Goal: Transaction & Acquisition: Purchase product/service

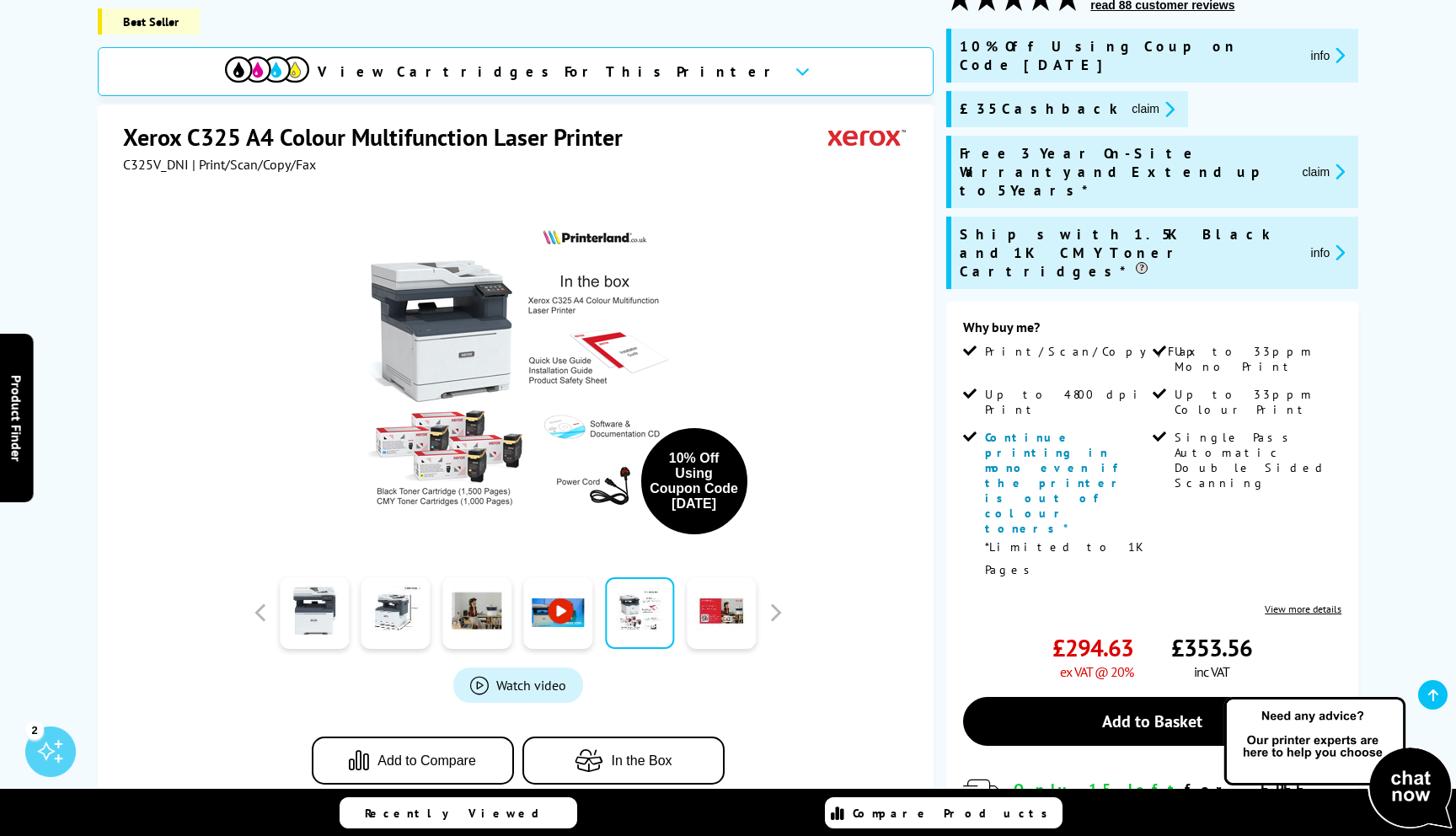
scroll to position [221, 0]
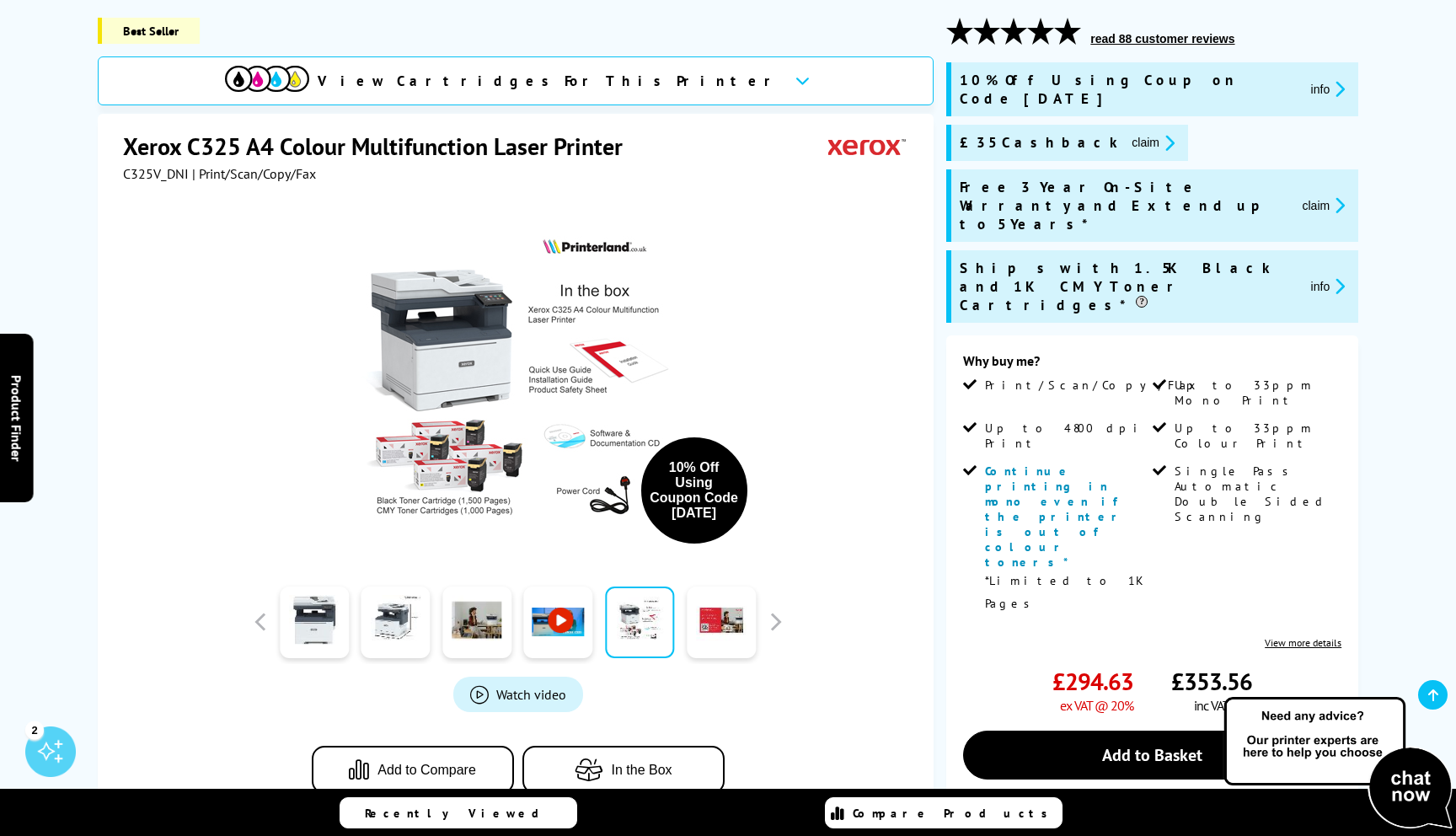
click at [1320, 295] on button "info" at bounding box center [1329, 286] width 44 height 19
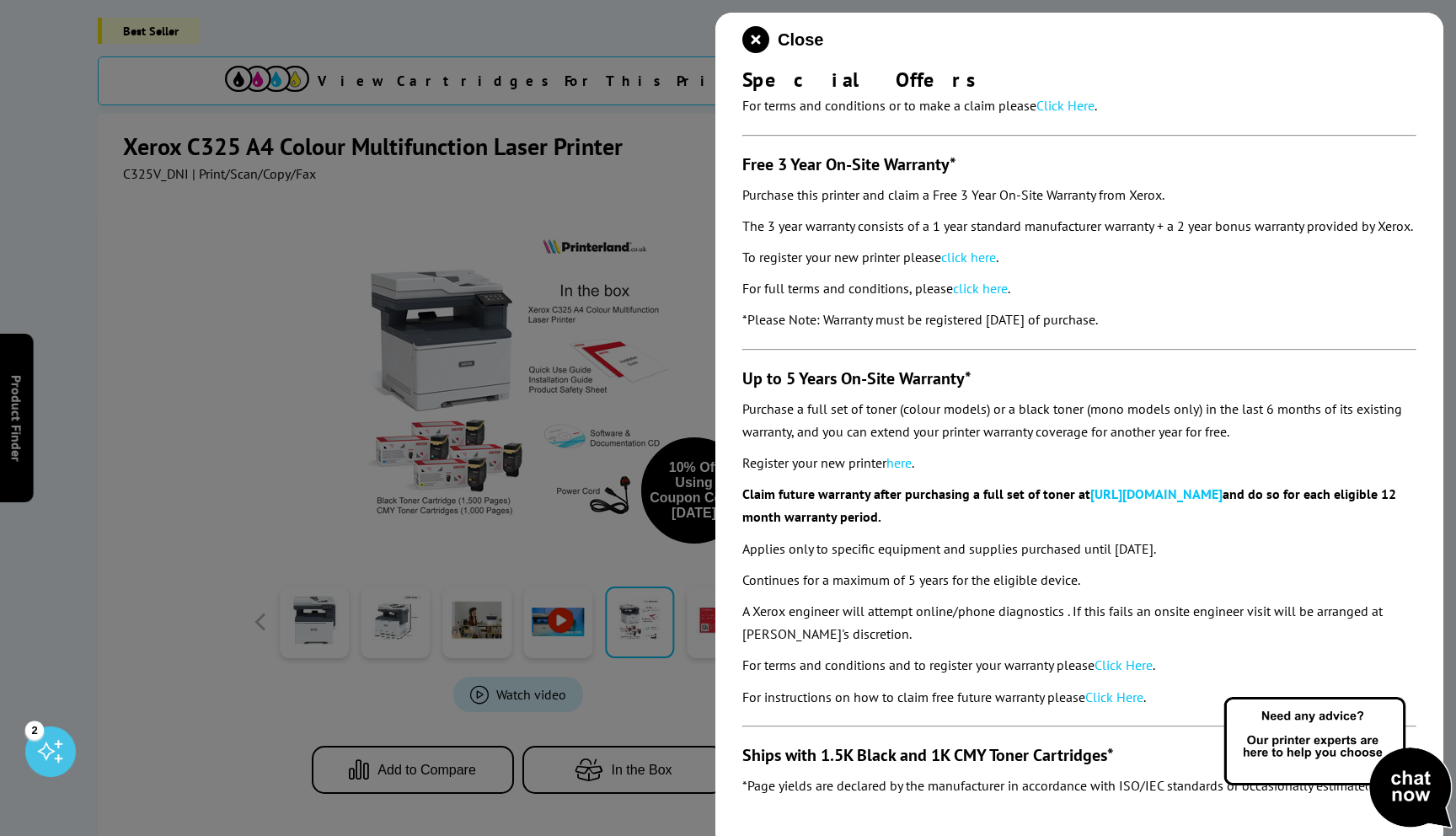
scroll to position [0, 0]
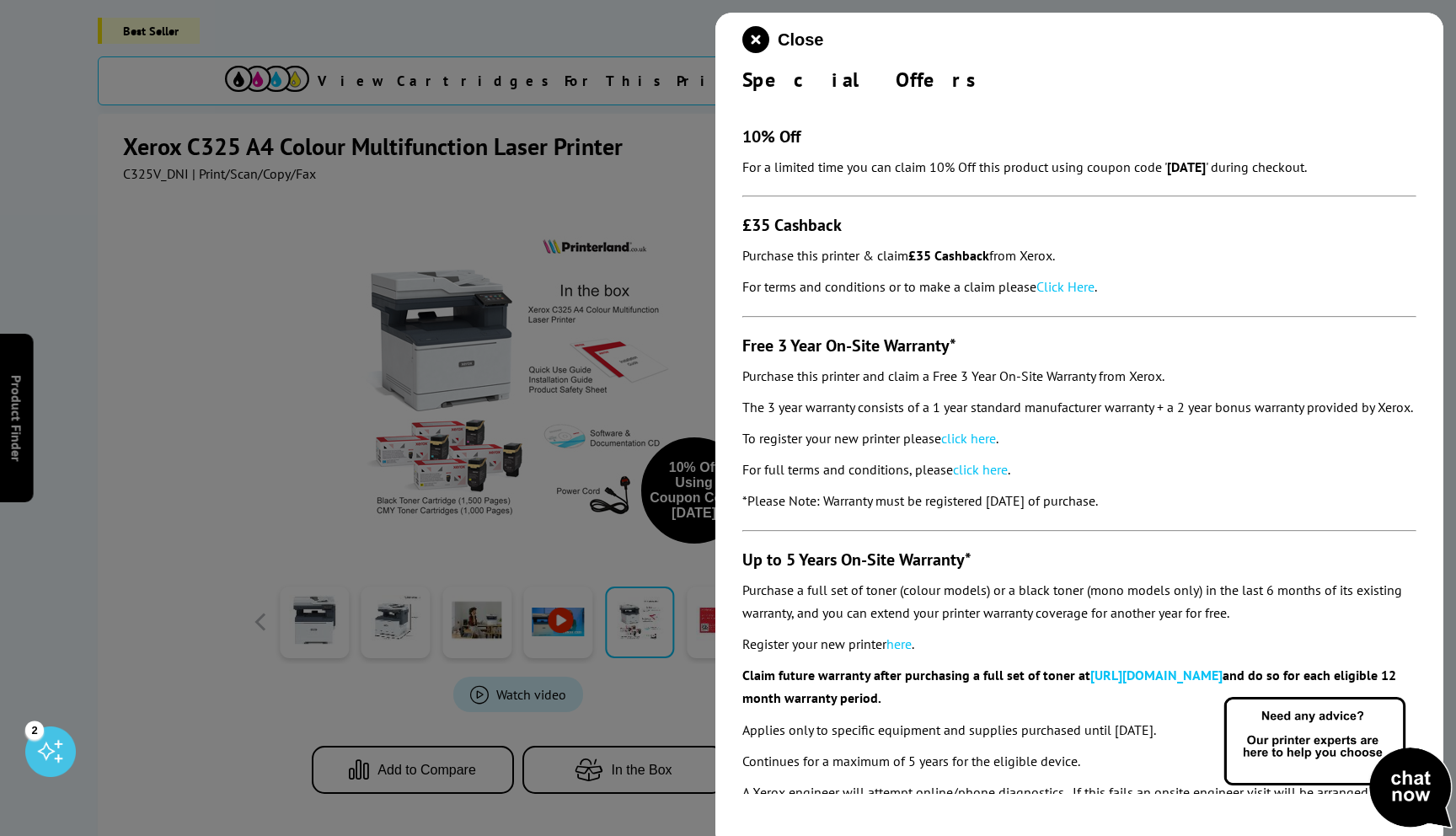
click at [1083, 295] on link "Click Here" at bounding box center [1066, 286] width 58 height 17
click at [770, 44] on icon "close modal" at bounding box center [755, 40] width 27 height 27
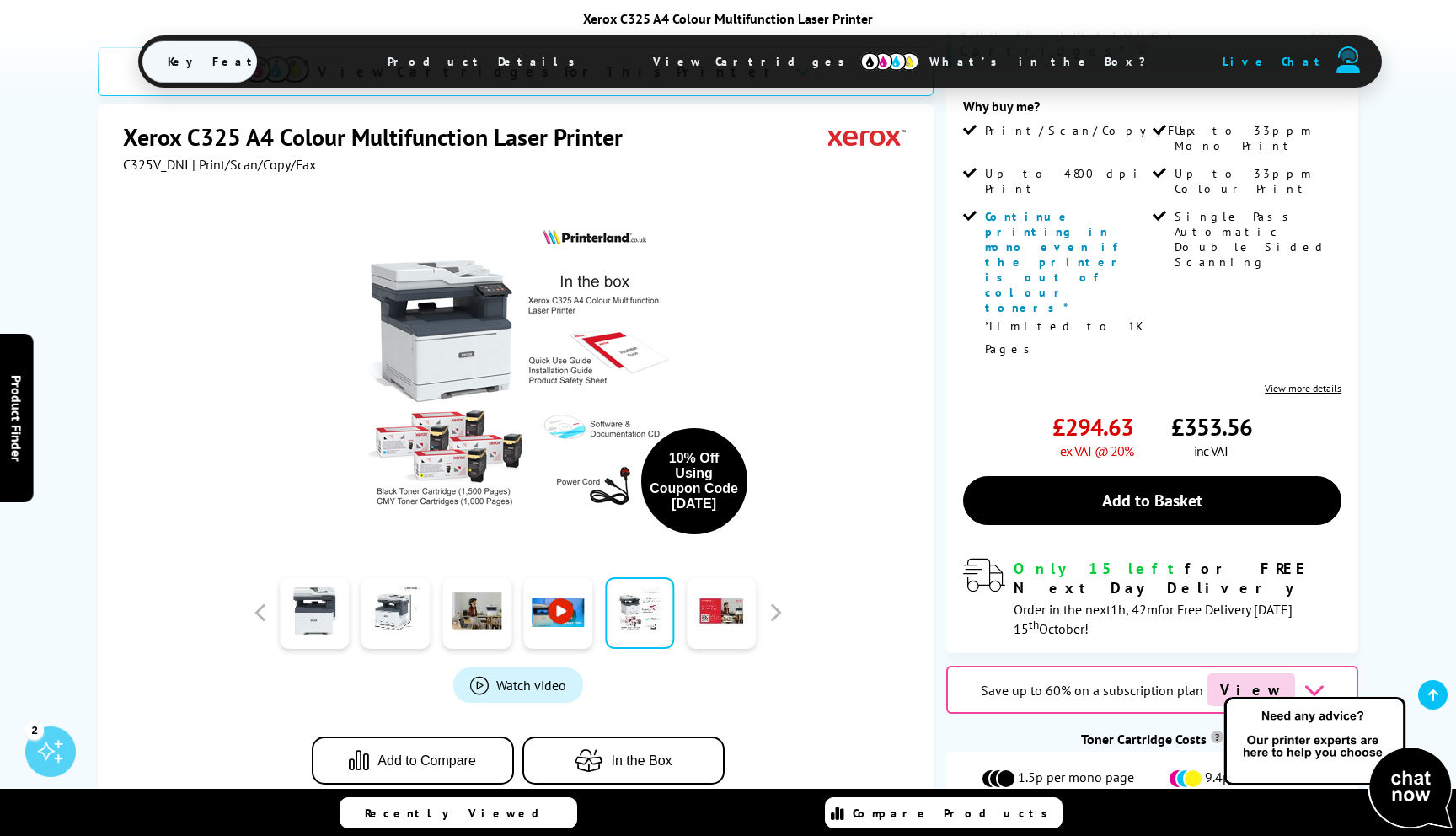
scroll to position [476, 0]
click at [295, 602] on link at bounding box center [314, 613] width 69 height 72
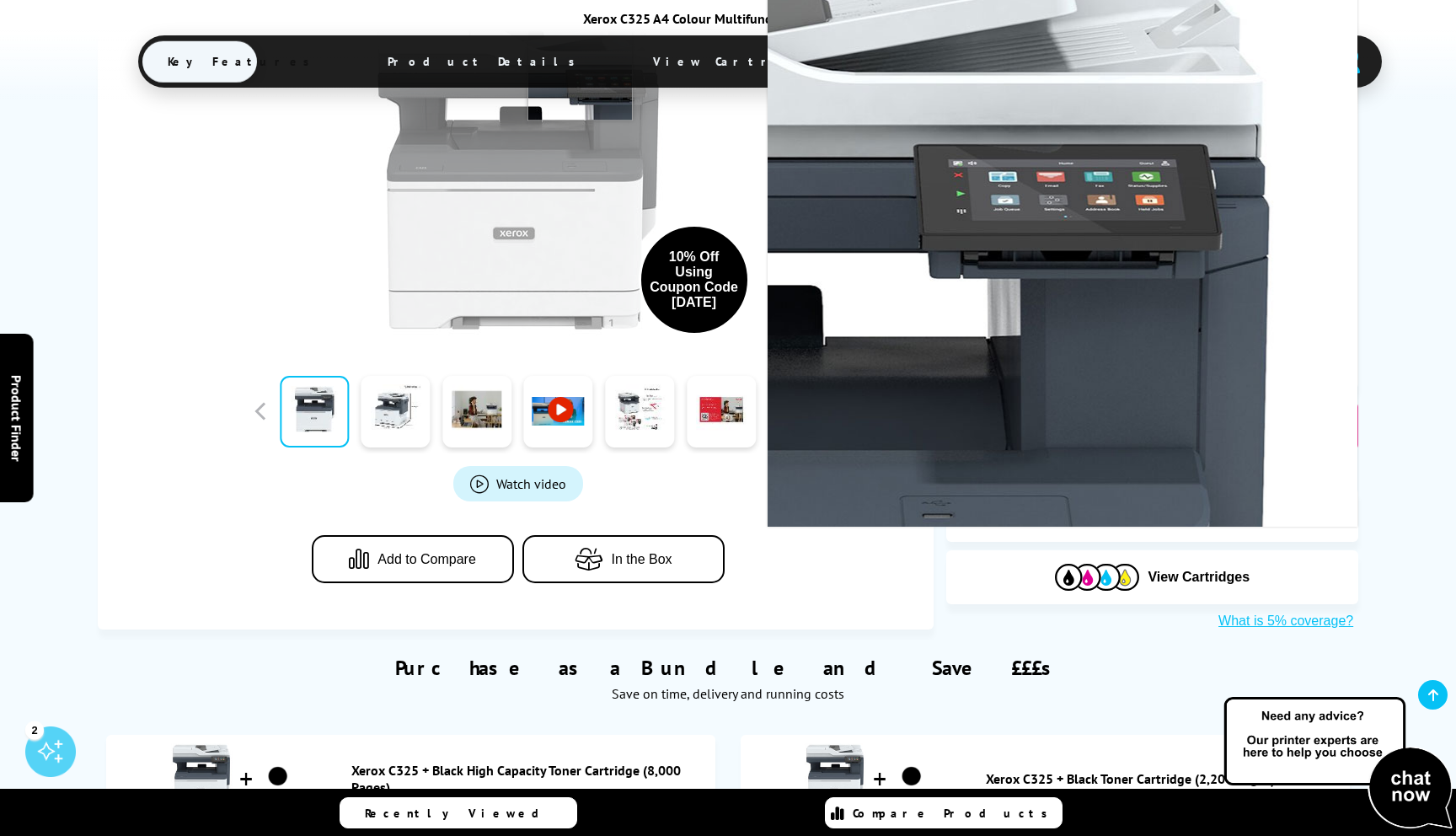
scroll to position [740, 0]
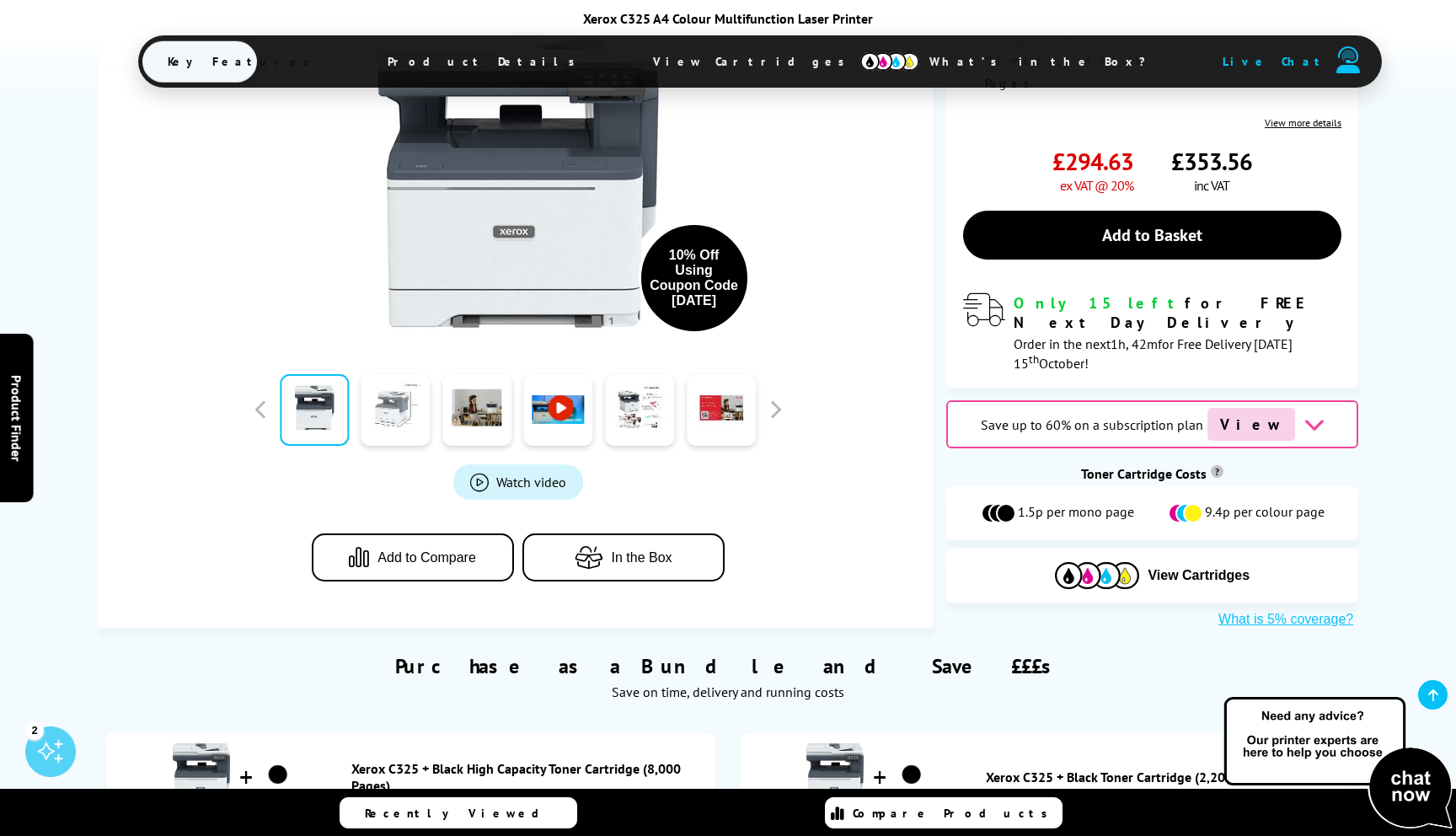
click at [414, 373] on link at bounding box center [396, 409] width 69 height 72
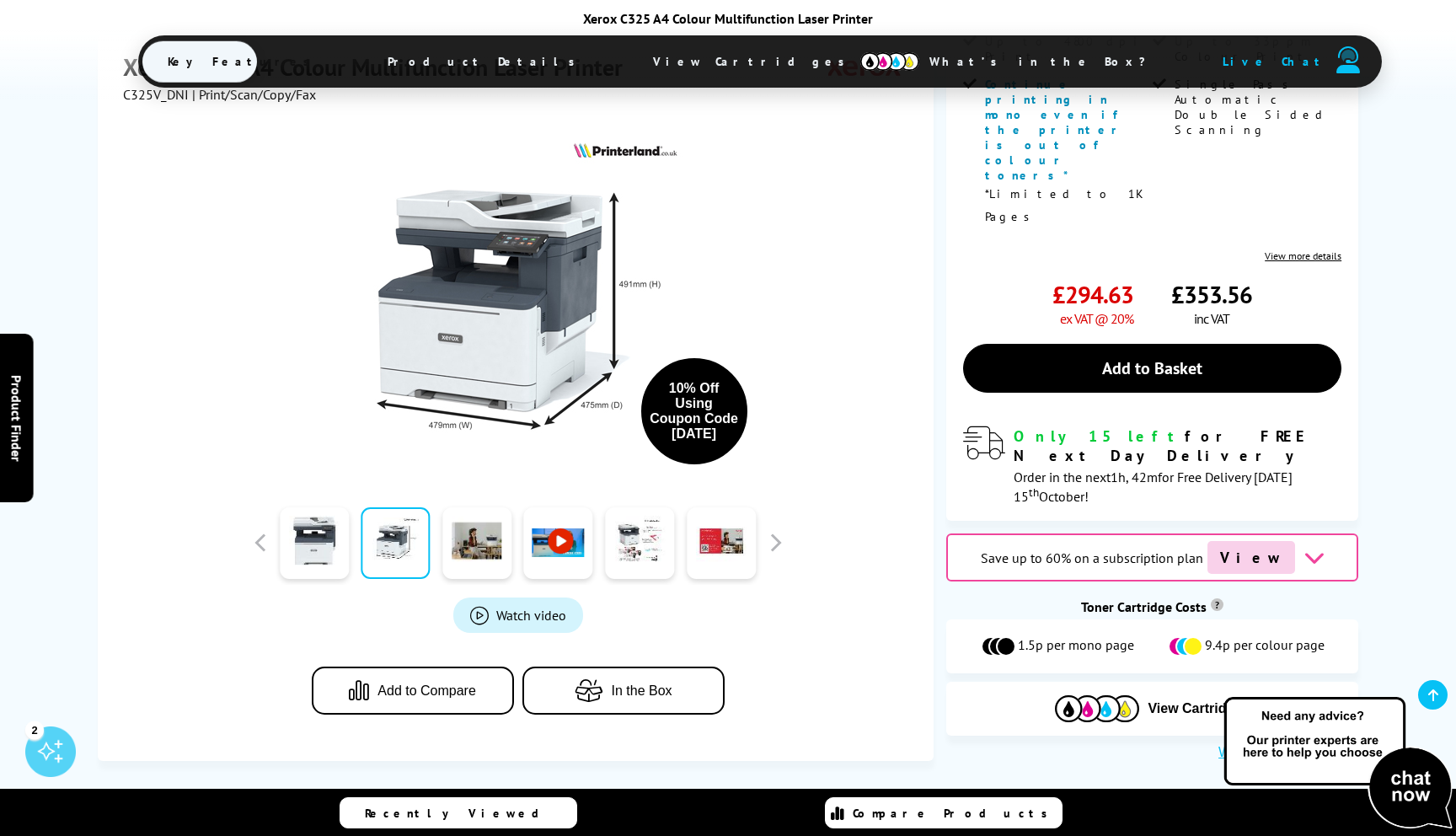
scroll to position [545, 0]
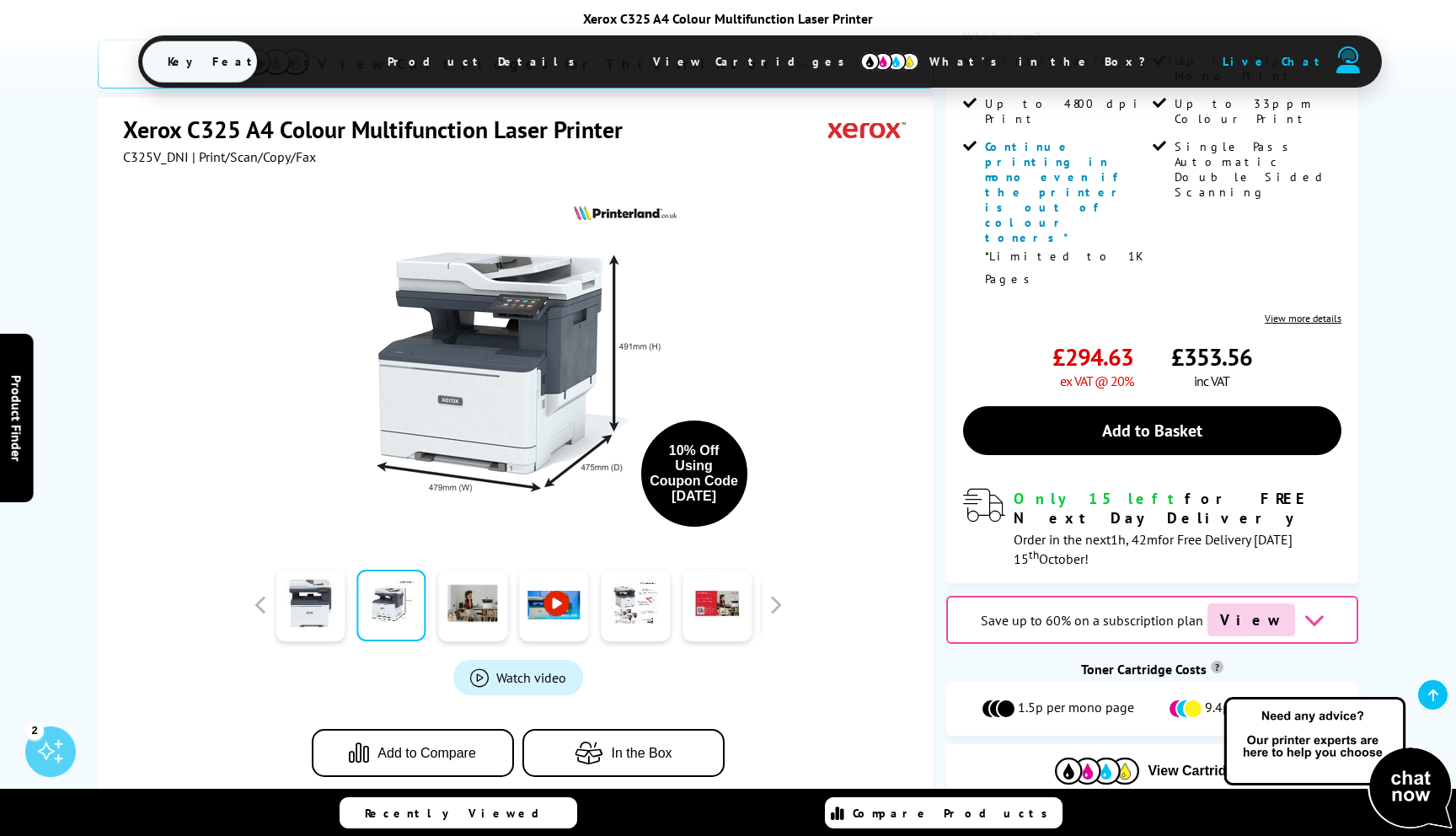
click at [703, 60] on span "View Cartridges" at bounding box center [757, 62] width 258 height 44
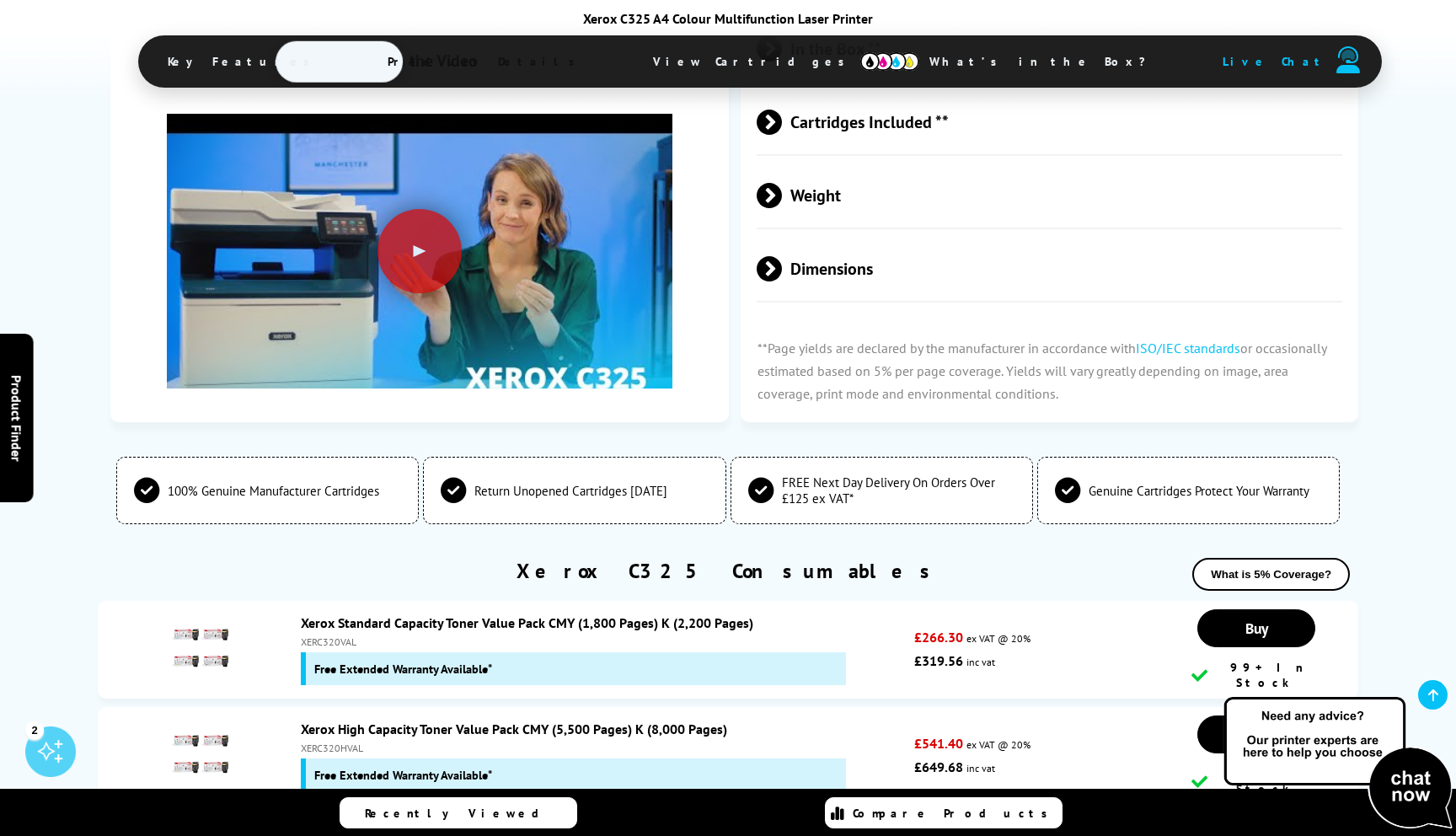
scroll to position [5554, 0]
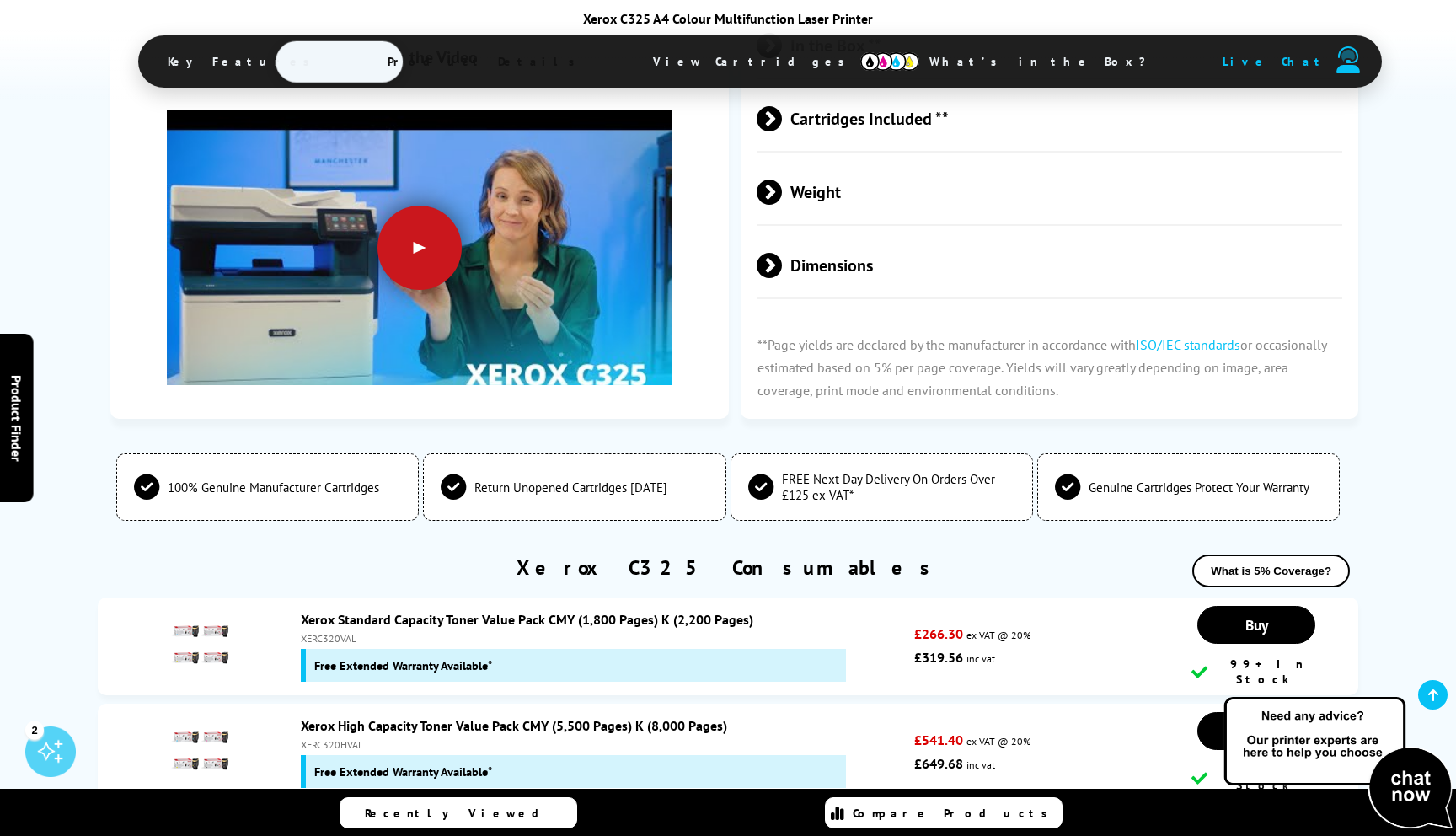
click at [420, 291] on div at bounding box center [419, 248] width 84 height 84
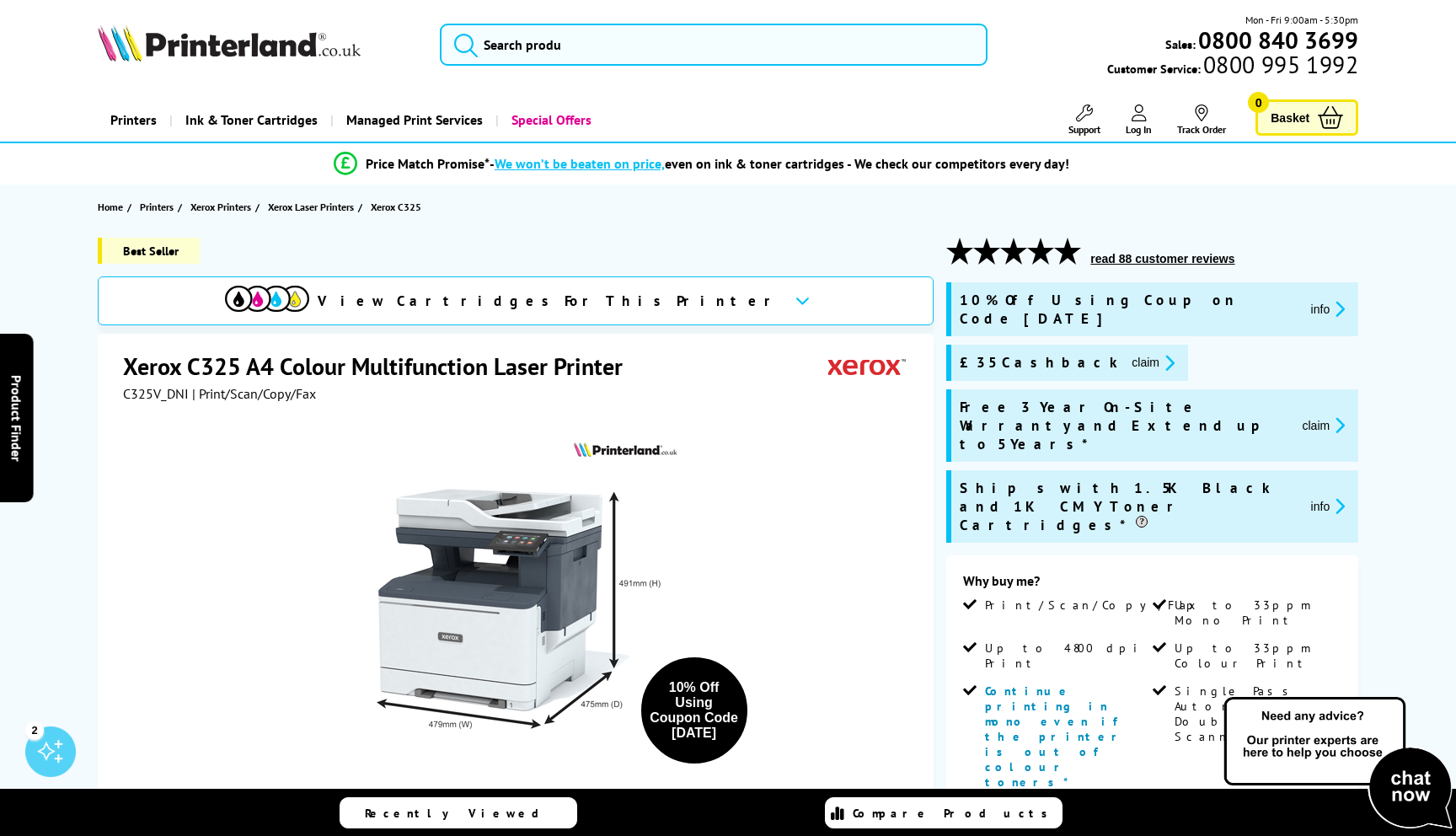
scroll to position [0, 0]
click at [172, 217] on span "Printers" at bounding box center [157, 208] width 34 height 18
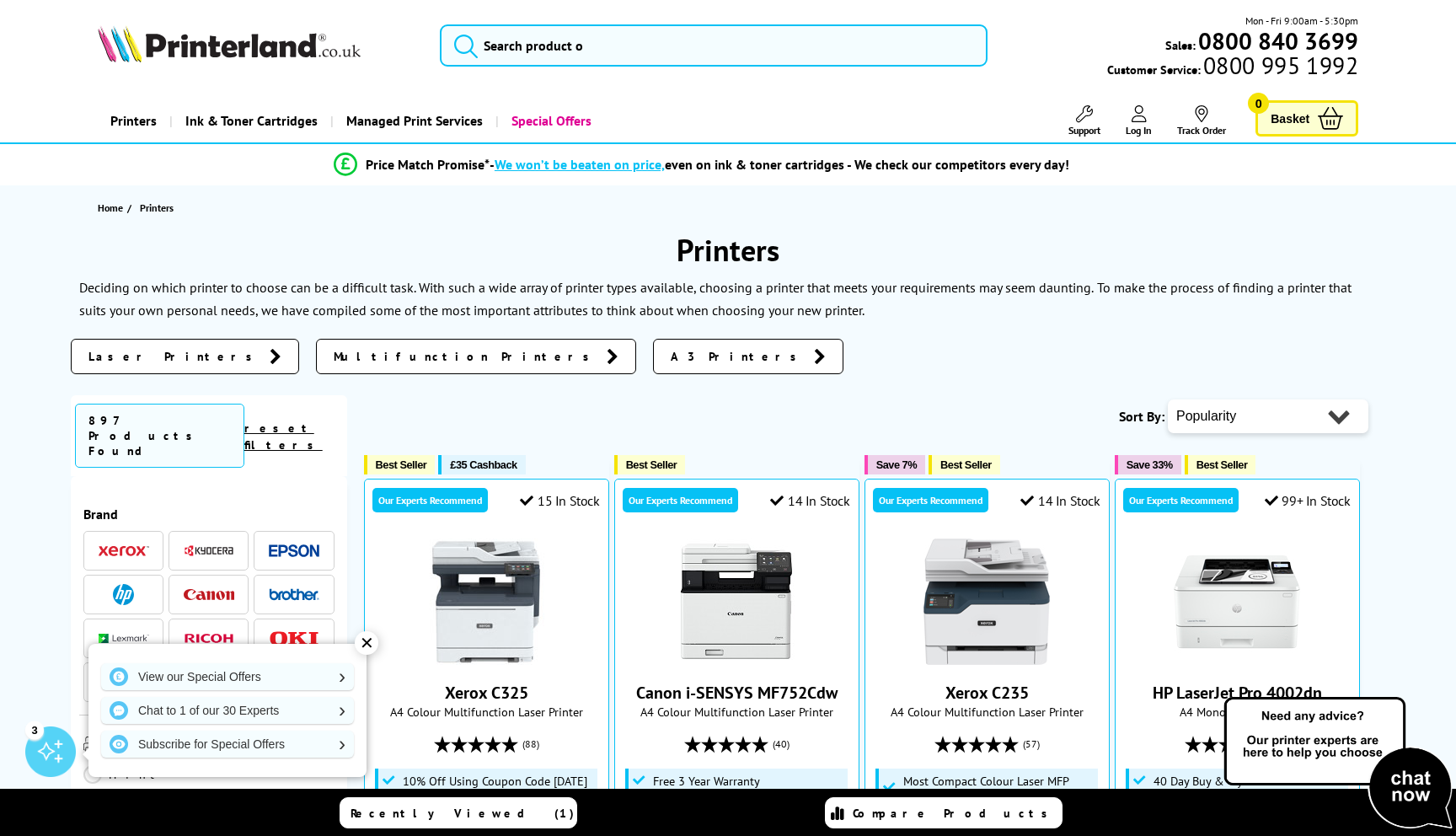
click at [141, 365] on span "Laser Printers" at bounding box center [174, 356] width 172 height 17
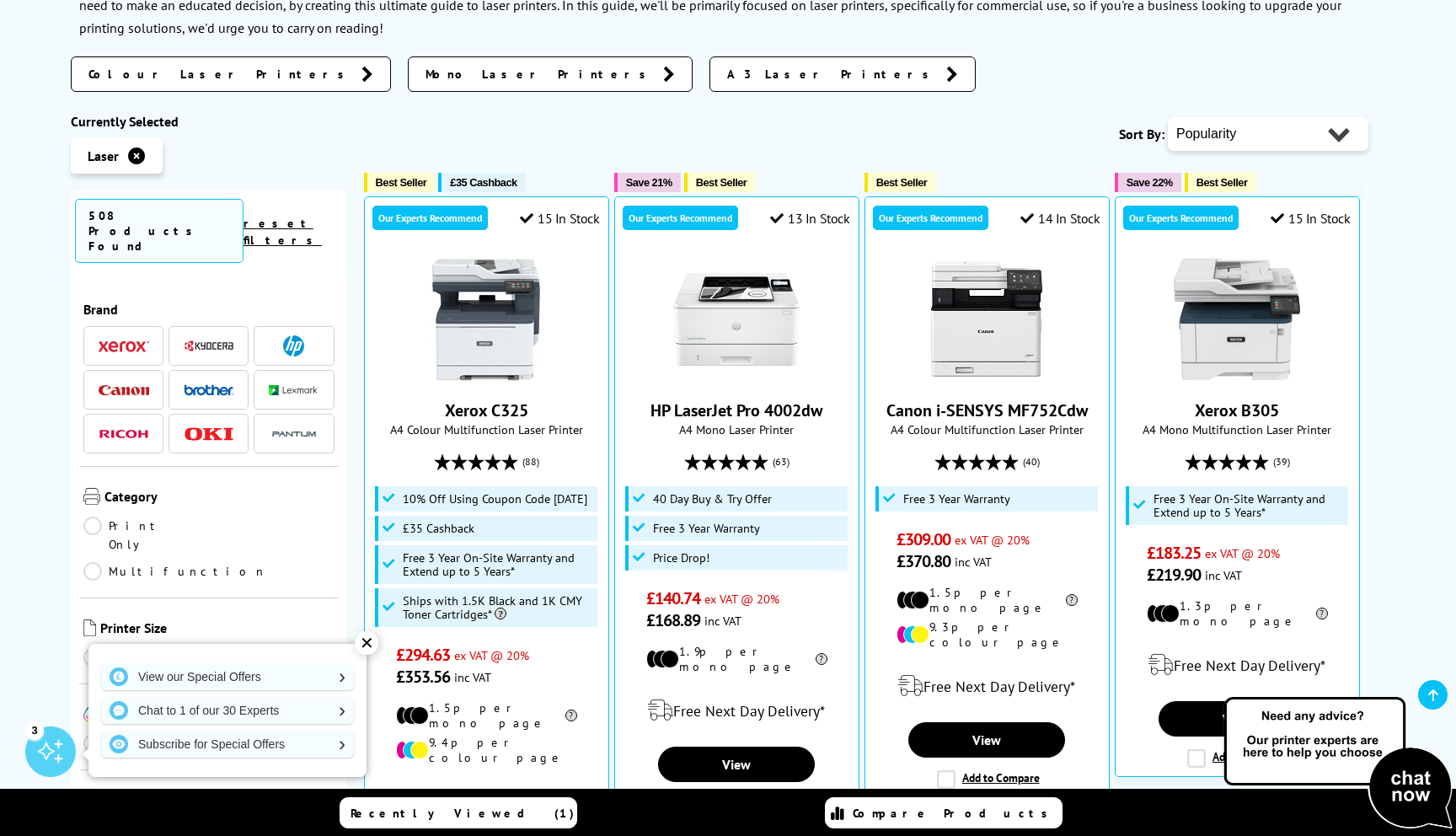
click at [365, 640] on div "✕" at bounding box center [366, 643] width 24 height 24
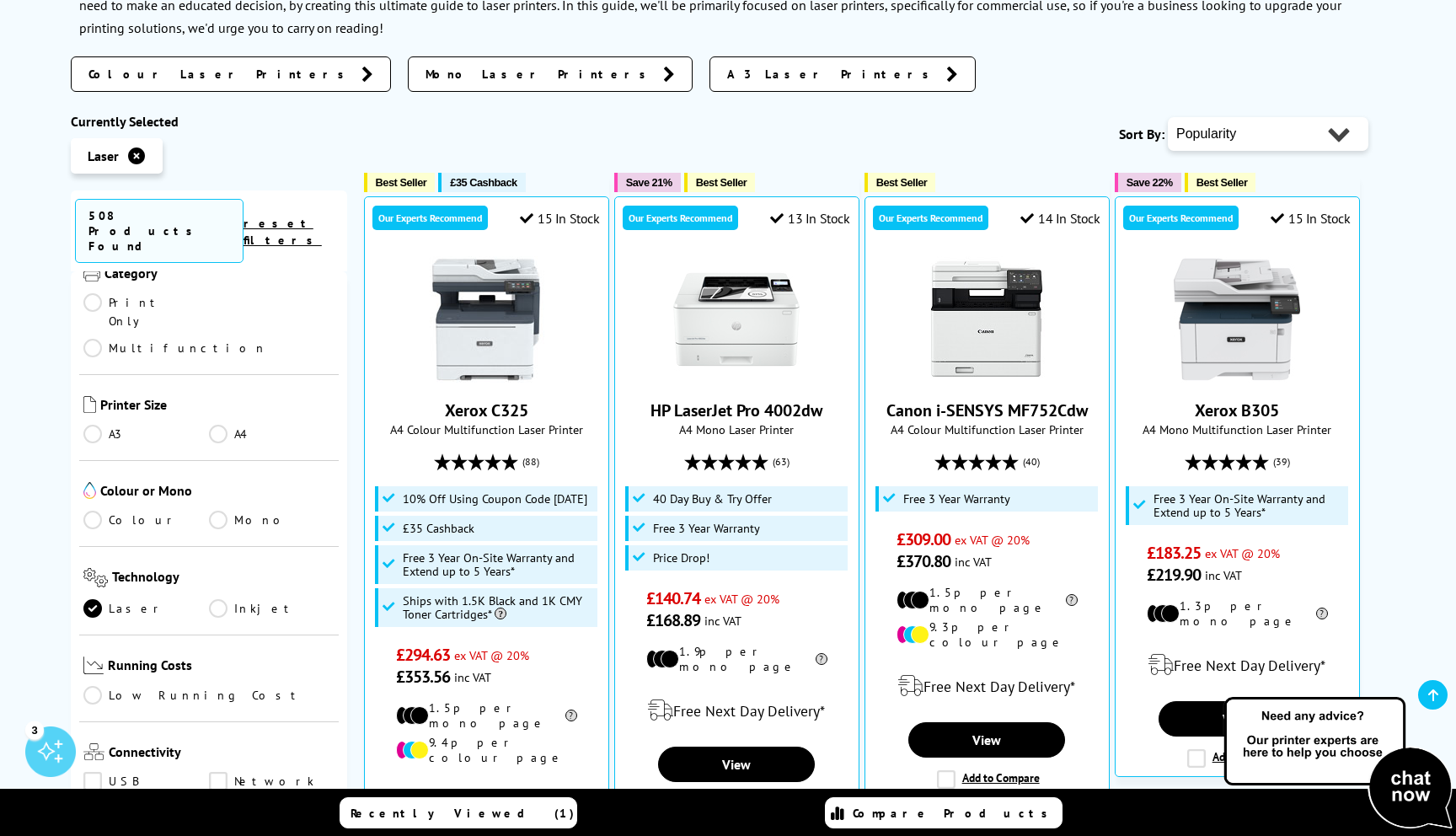
scroll to position [245, 0]
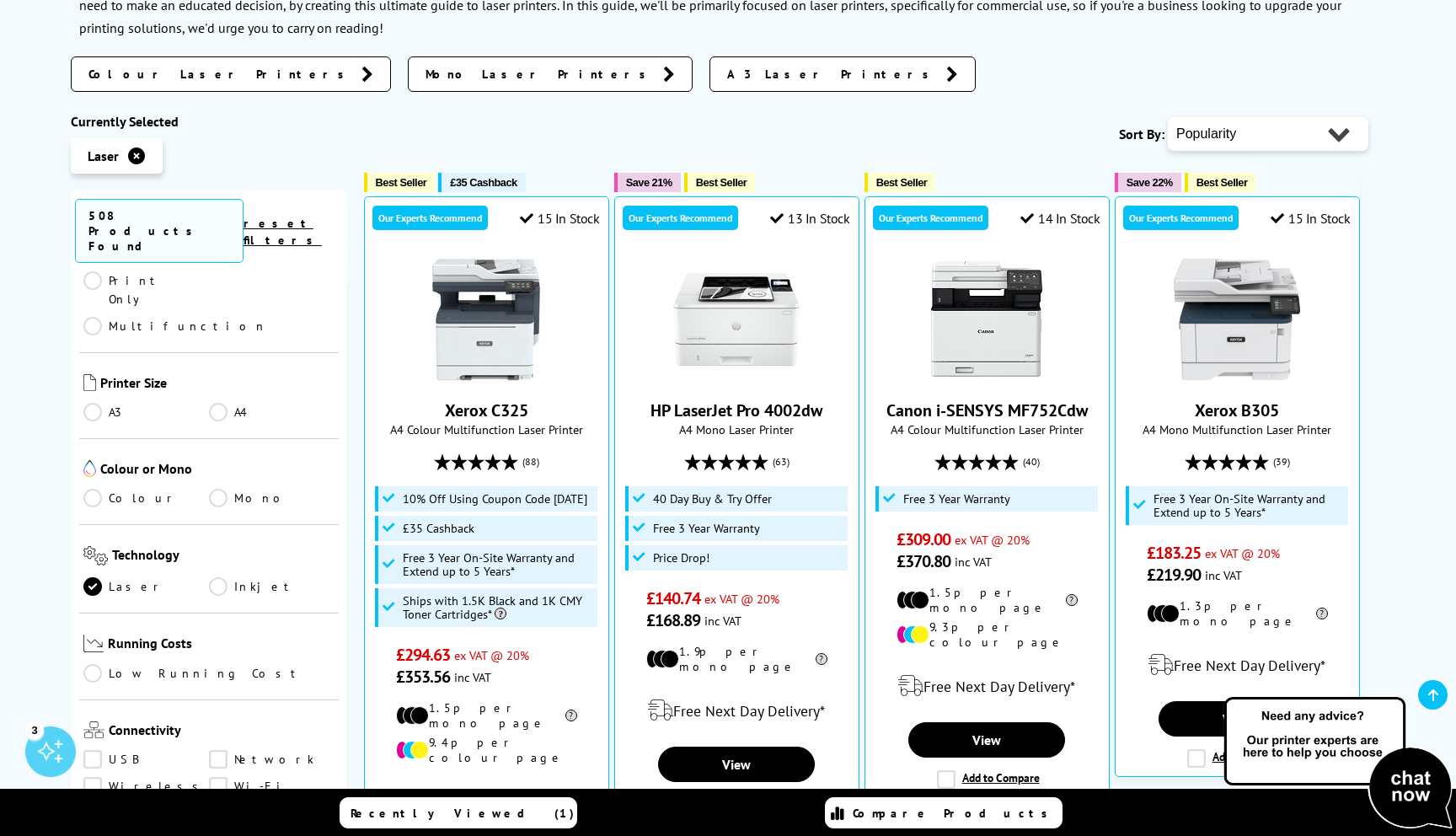
click at [218, 335] on link "Multifunction" at bounding box center [175, 326] width 184 height 19
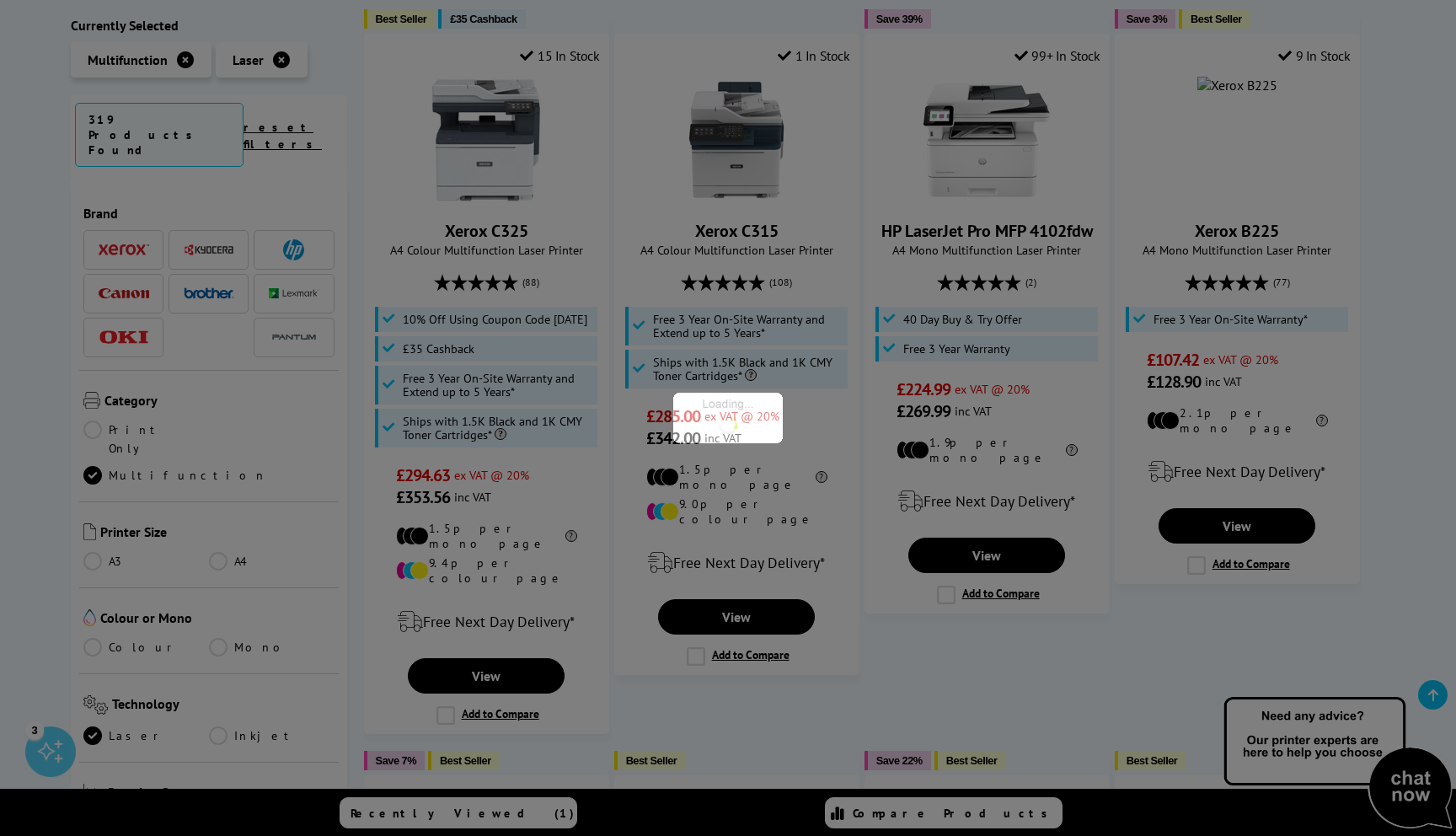
scroll to position [245, 0]
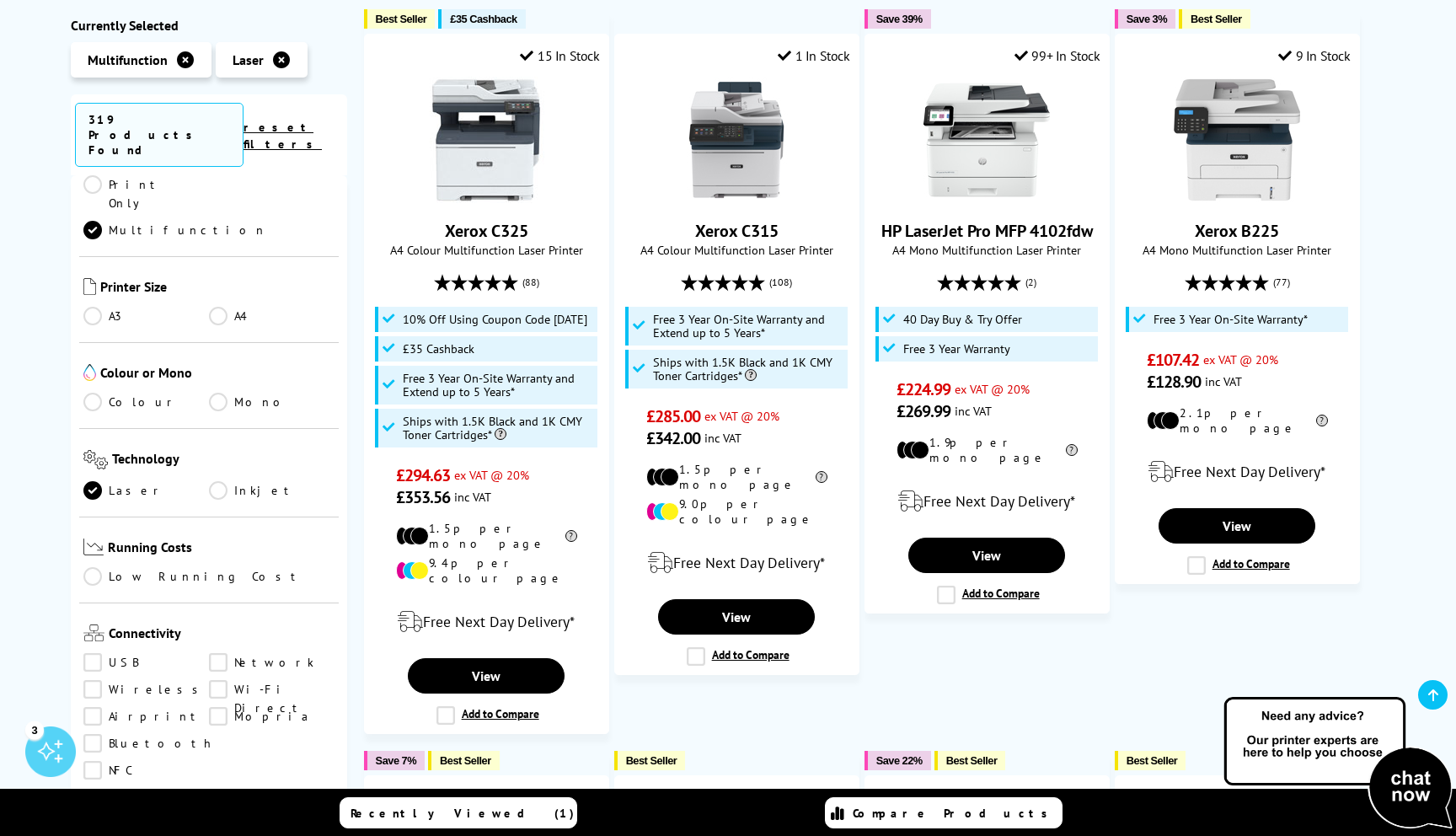
click at [93, 393] on link "Colour" at bounding box center [146, 402] width 126 height 19
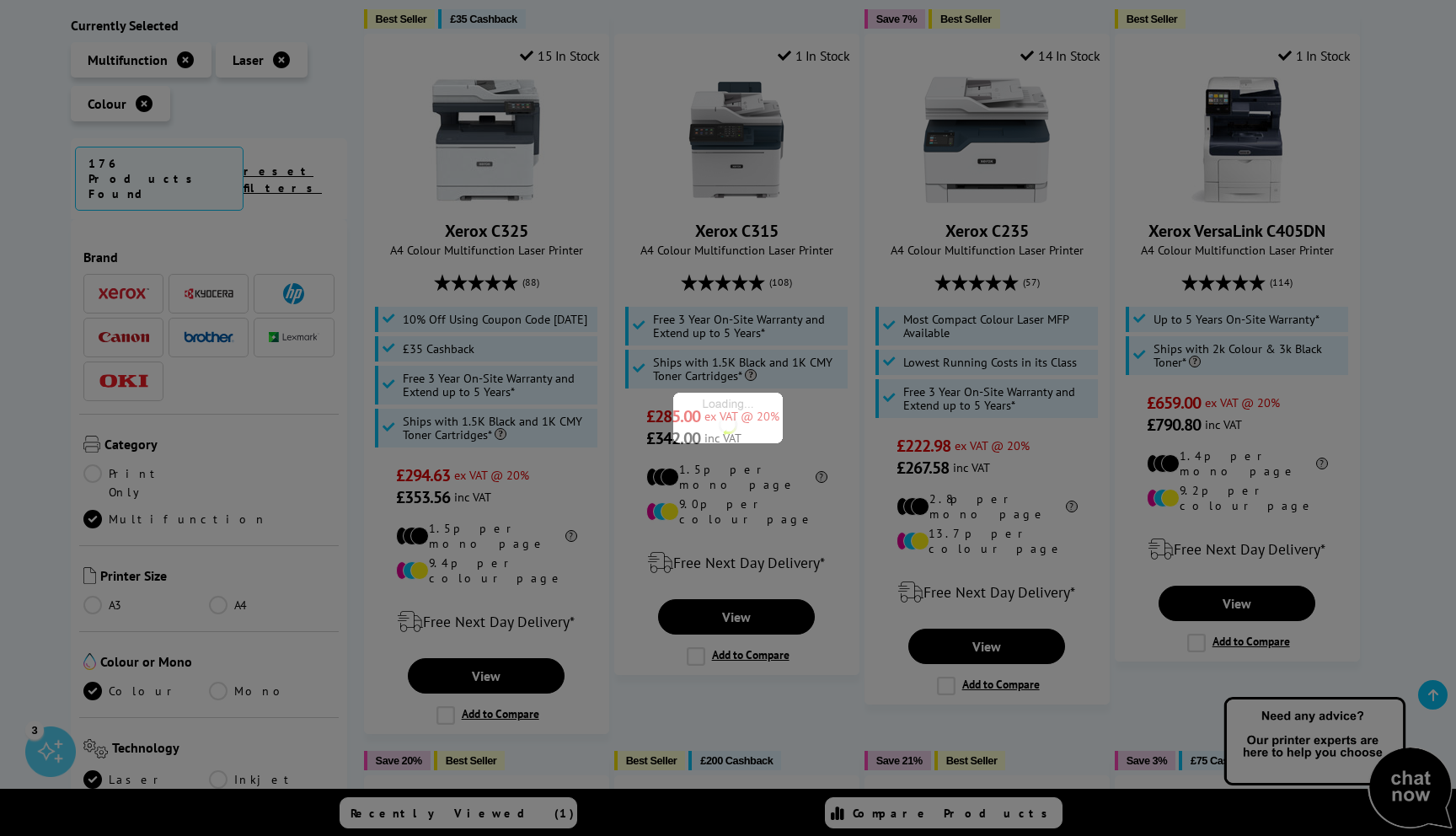
scroll to position [245, 0]
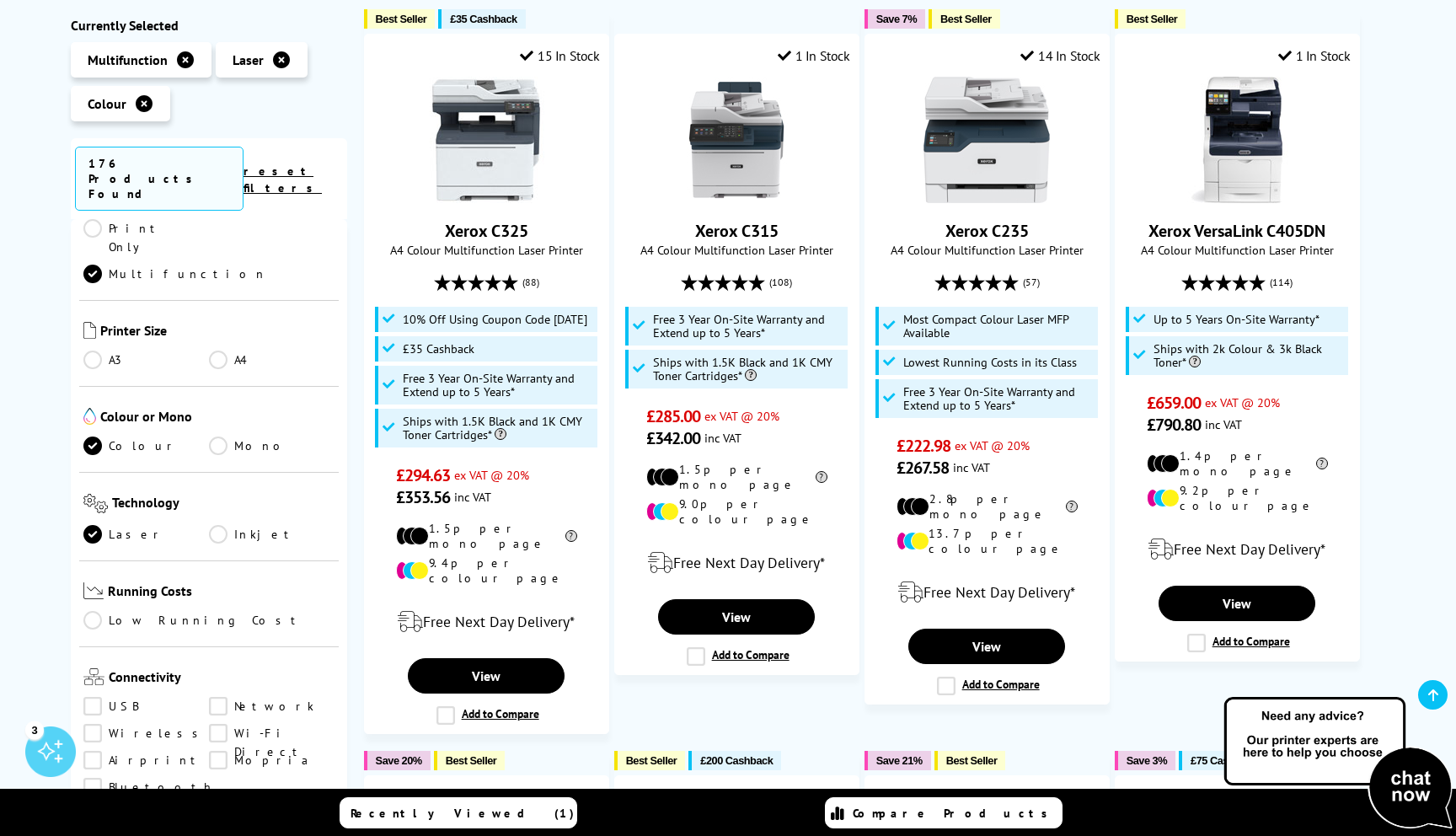
drag, startPoint x: 91, startPoint y: 699, endPoint x: 100, endPoint y: 700, distance: 9.1
click at [90, 725] on link "Wireless" at bounding box center [146, 733] width 126 height 19
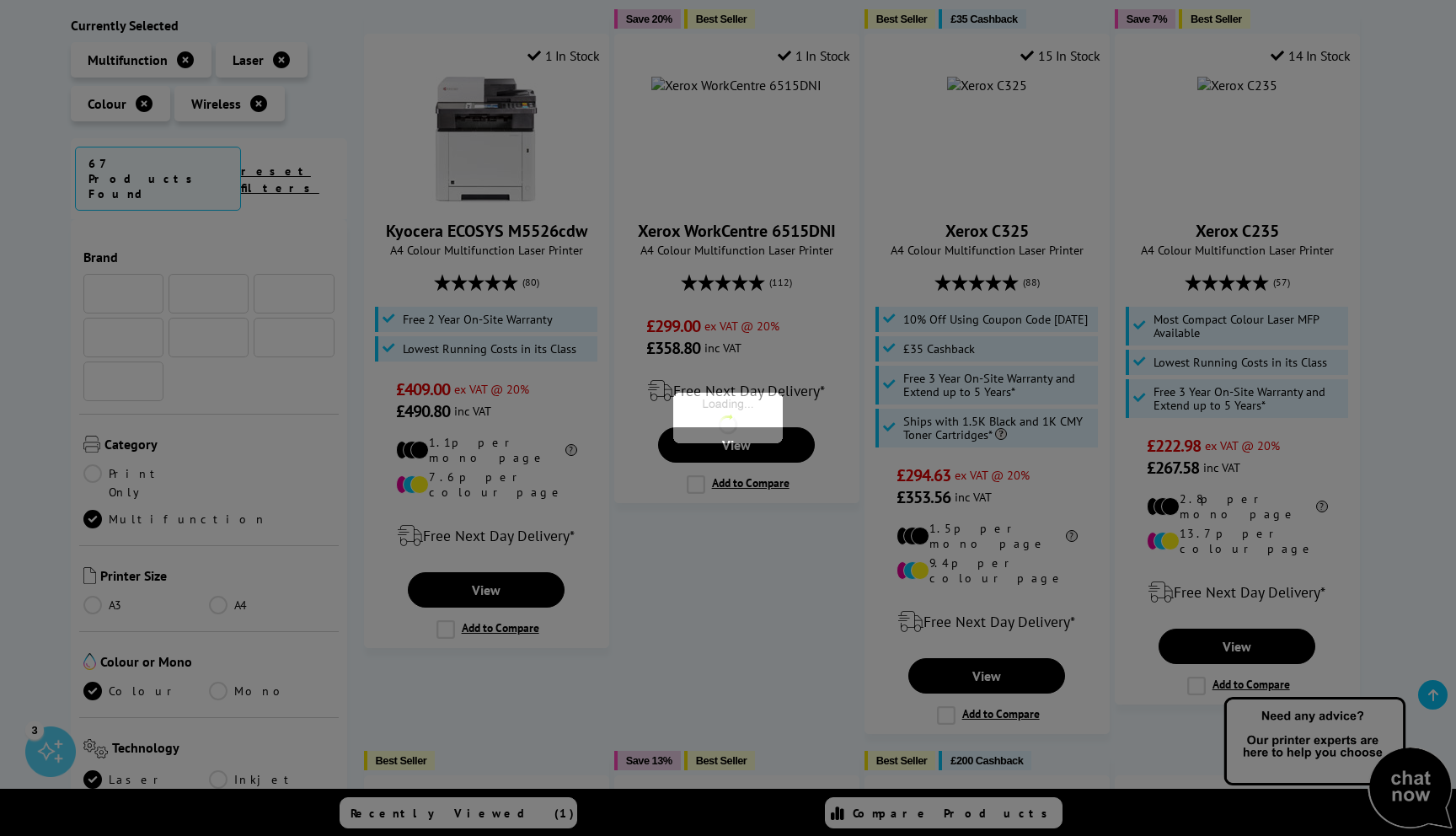
scroll to position [245, 0]
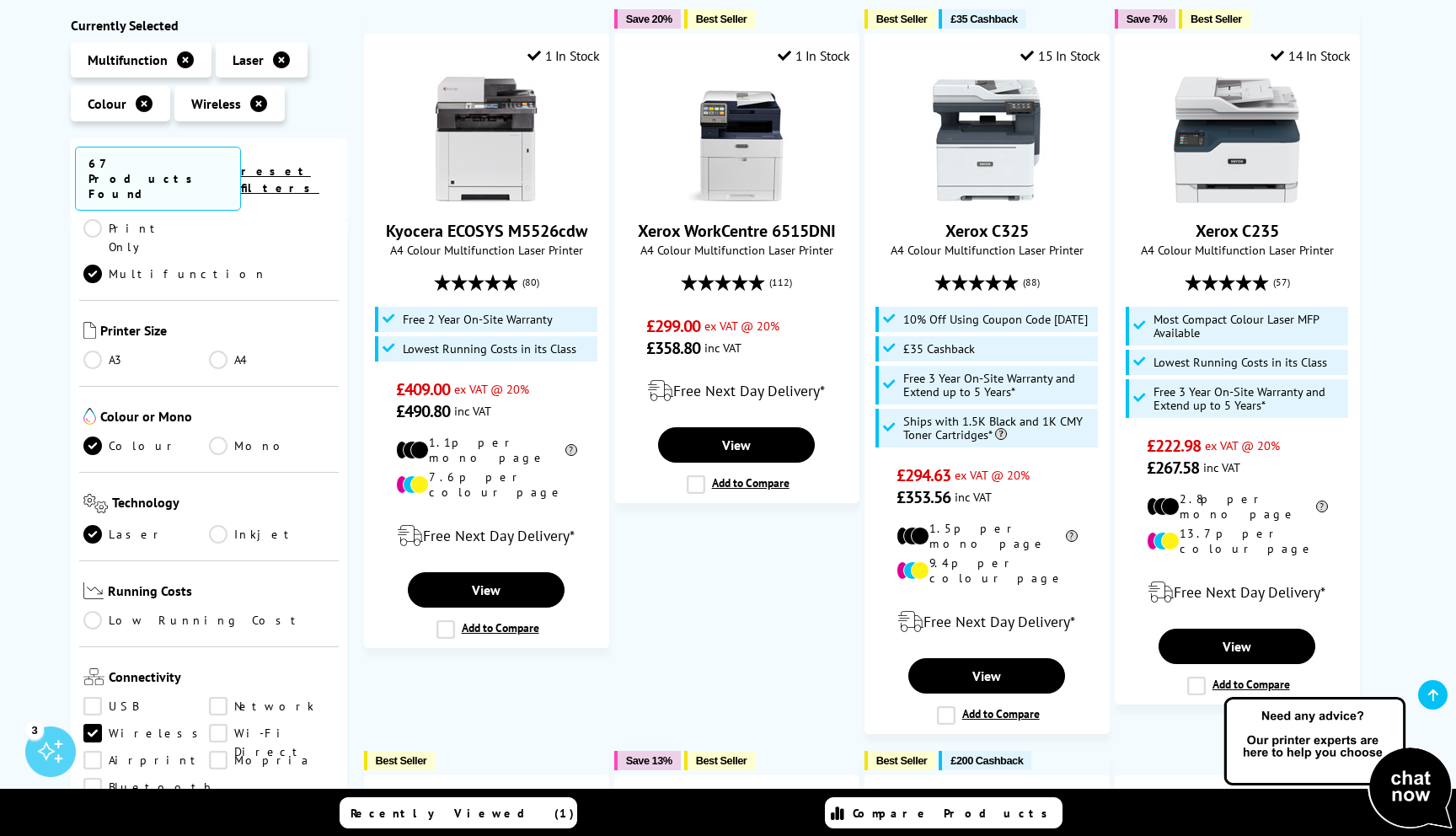
click at [221, 725] on link "Wi-Fi Direct" at bounding box center [272, 733] width 126 height 19
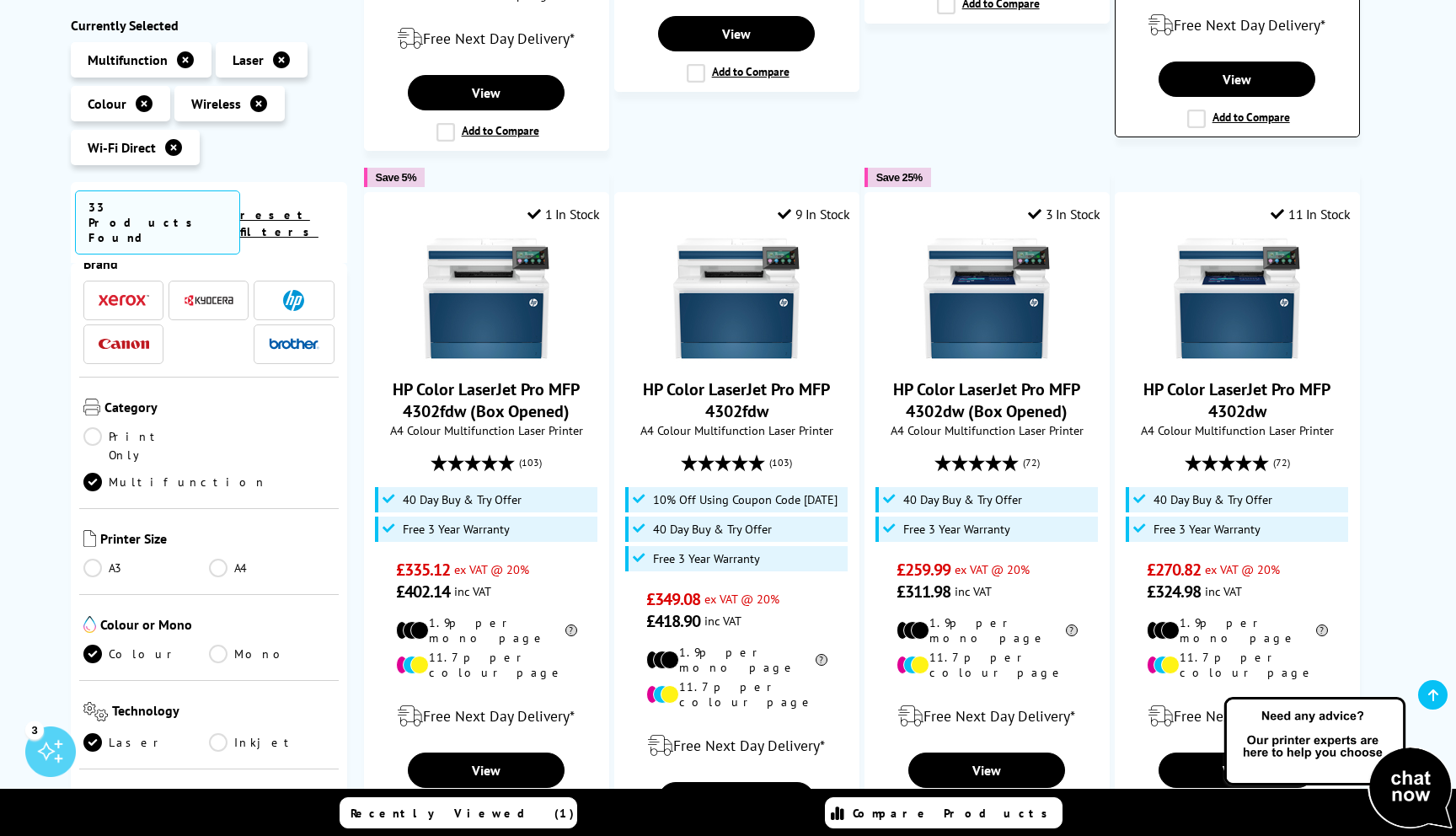
scroll to position [914, 0]
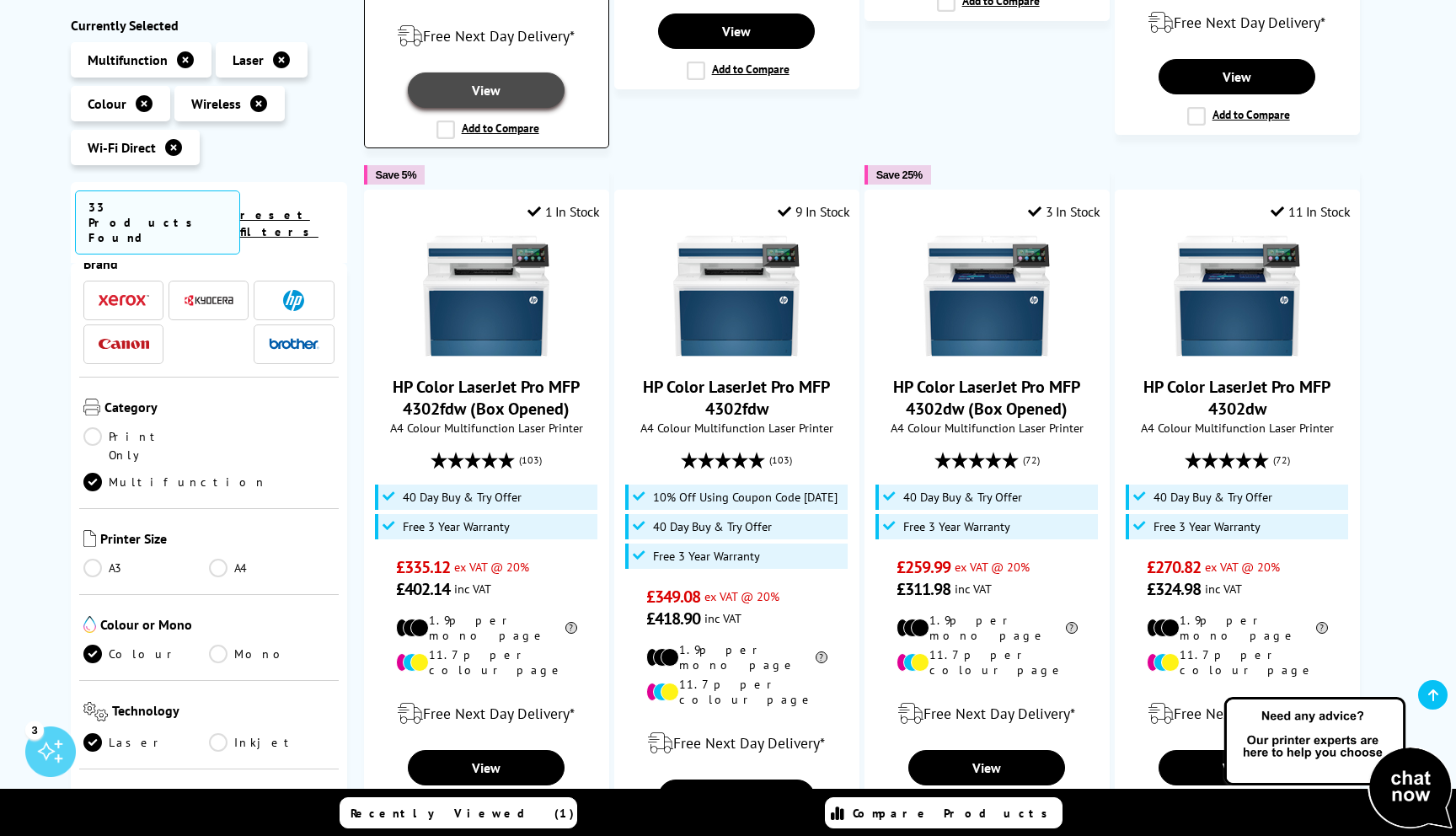
click at [479, 108] on link "View" at bounding box center [486, 90] width 157 height 35
